Goal: Task Accomplishment & Management: Manage account settings

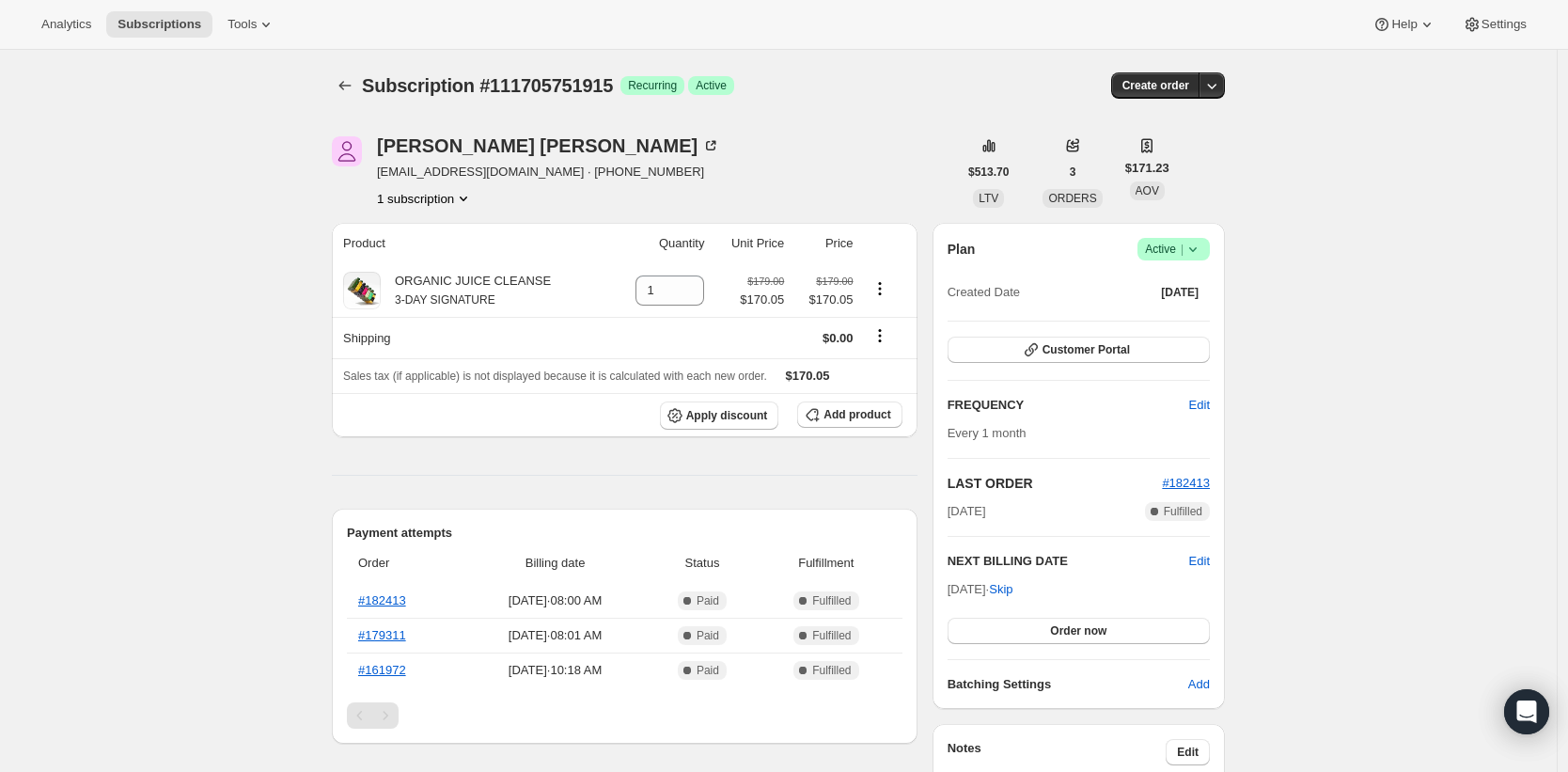
click at [1187, 241] on icon at bounding box center [1194, 250] width 19 height 19
click at [1187, 312] on span "Cancel subscription" at bounding box center [1172, 318] width 107 height 14
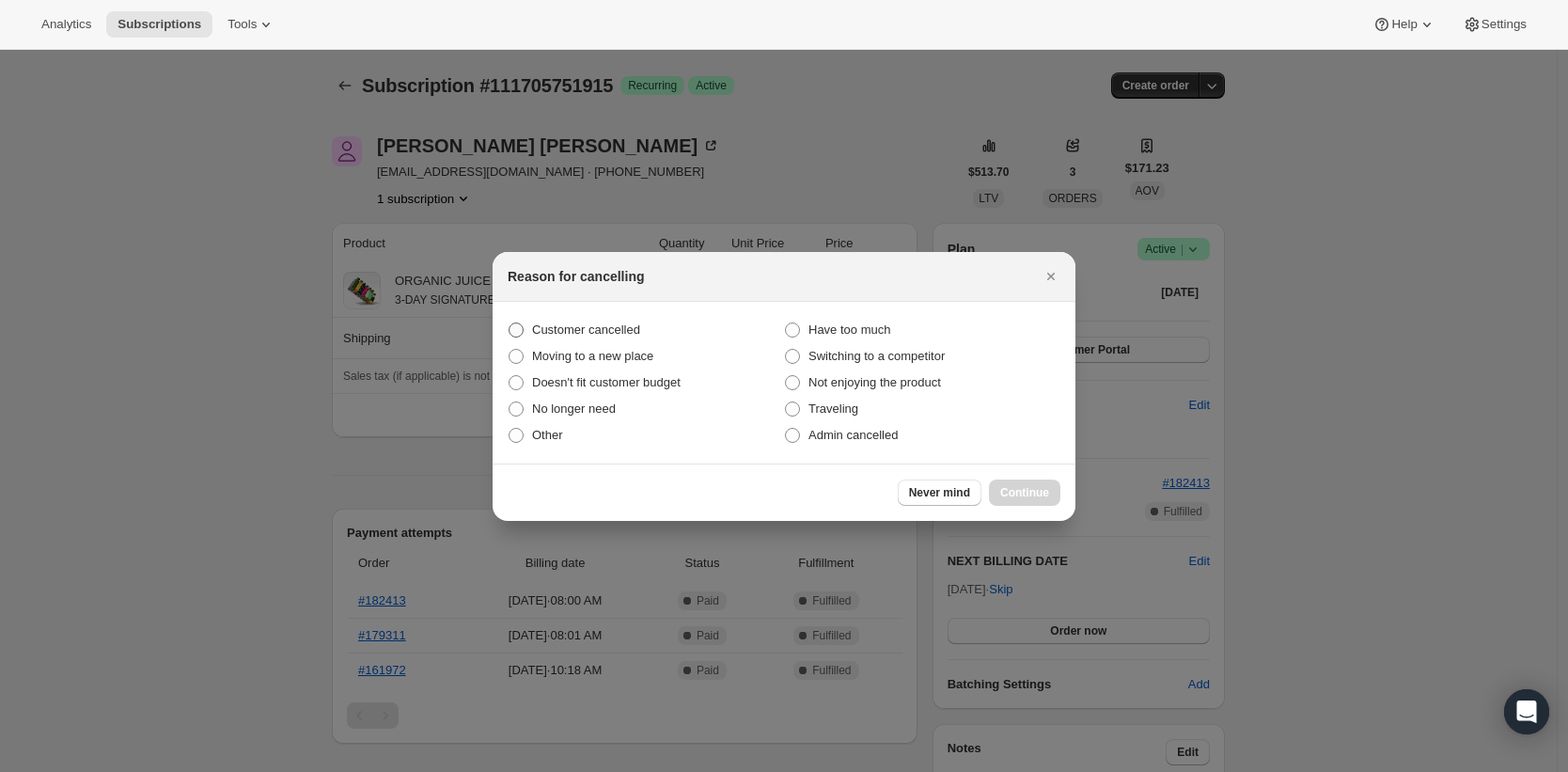
click at [583, 323] on span "Customer cancelled" at bounding box center [586, 329] width 108 height 14
click at [510, 323] on input "Customer cancelled" at bounding box center [509, 323] width 1 height 1
radio input "true"
click at [1015, 496] on span "Continue" at bounding box center [1025, 494] width 49 height 15
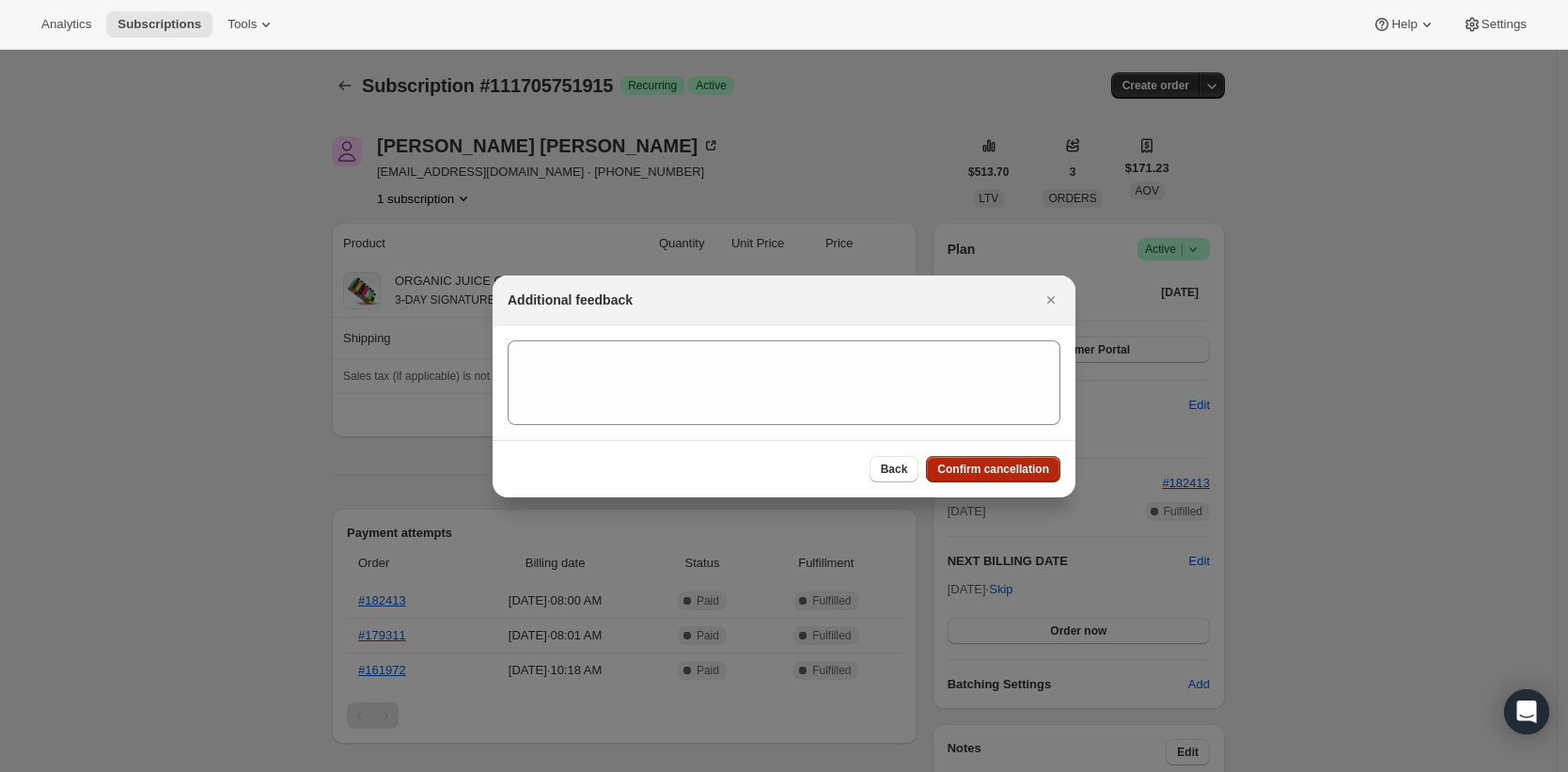
click at [998, 466] on span "Confirm cancellation" at bounding box center [993, 470] width 112 height 15
